Goal: Check status: Check status

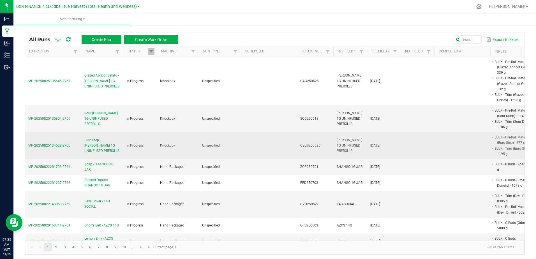
click at [60, 146] on span "MP-20250825134528-2765" at bounding box center [49, 145] width 42 height 4
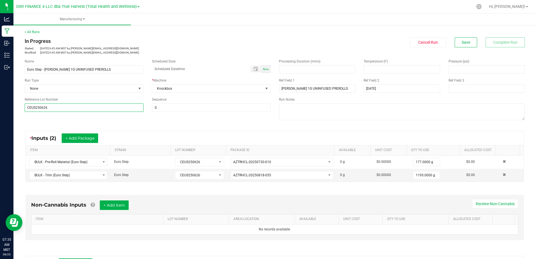
drag, startPoint x: 55, startPoint y: 108, endPoint x: 28, endPoint y: 114, distance: 27.3
click at [28, 114] on div "Name Euro Step - [PERSON_NAME] 1G UNINFUSED PREROLLS Scheduled Date Now Run Typ…" at bounding box center [147, 85] width 254 height 61
click at [49, 109] on input "CEUS250626" at bounding box center [84, 107] width 119 height 8
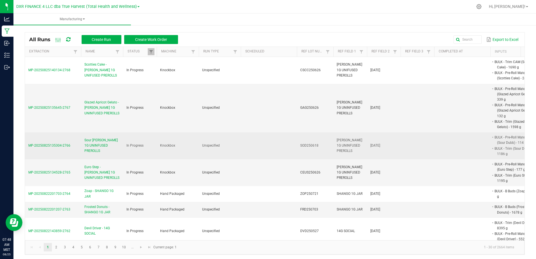
click at [56, 146] on span "MP-20250825135304-2766" at bounding box center [49, 145] width 42 height 4
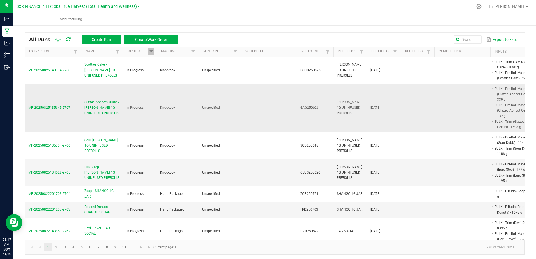
click at [63, 107] on span "MP-20250825135645-2767" at bounding box center [49, 108] width 42 height 4
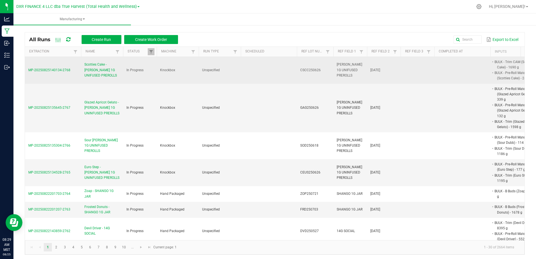
click at [54, 68] on span "MP-20250825140134-2768" at bounding box center [49, 70] width 42 height 4
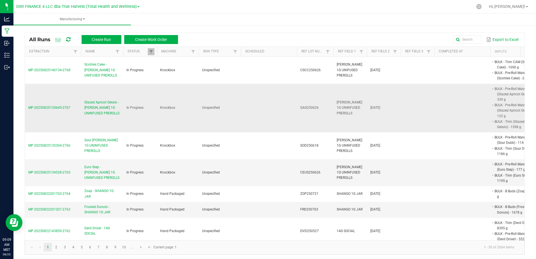
click at [63, 108] on span "MP-20250825135645-2767" at bounding box center [49, 108] width 42 height 4
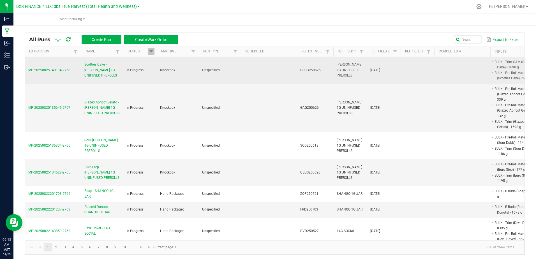
click at [57, 68] on span "MP-20250825140134-2768" at bounding box center [49, 70] width 42 height 4
click at [55, 68] on span "MP-20250825140134-2768" at bounding box center [49, 70] width 42 height 4
